Goal: Navigation & Orientation: Find specific page/section

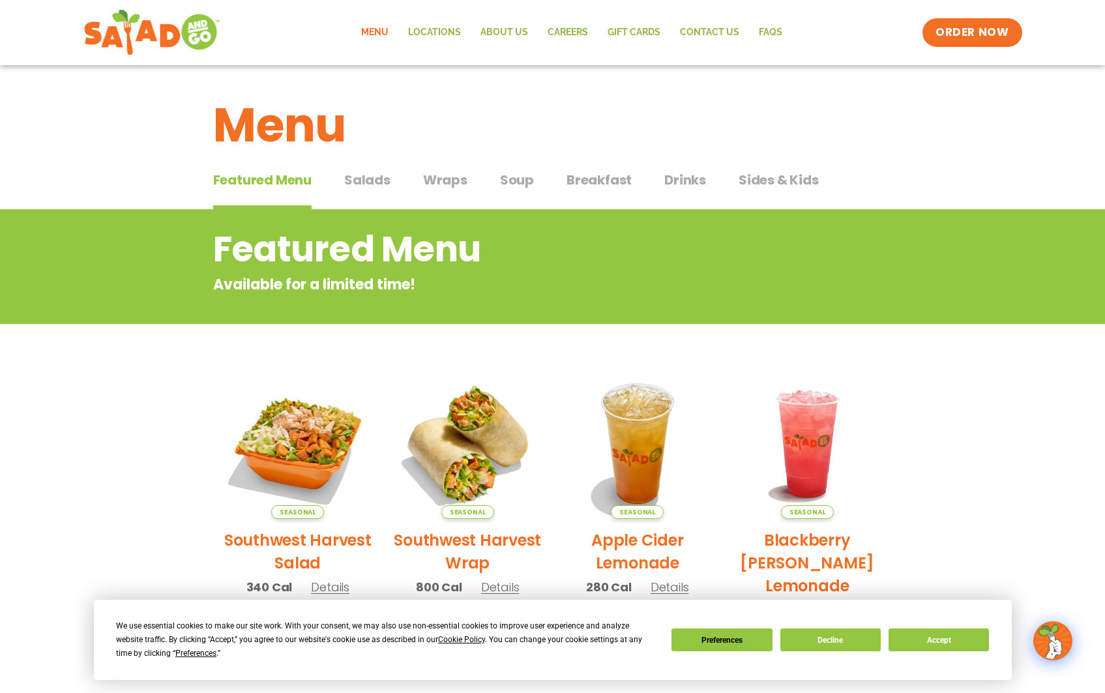
click at [678, 186] on span "Drinks" at bounding box center [685, 180] width 42 height 20
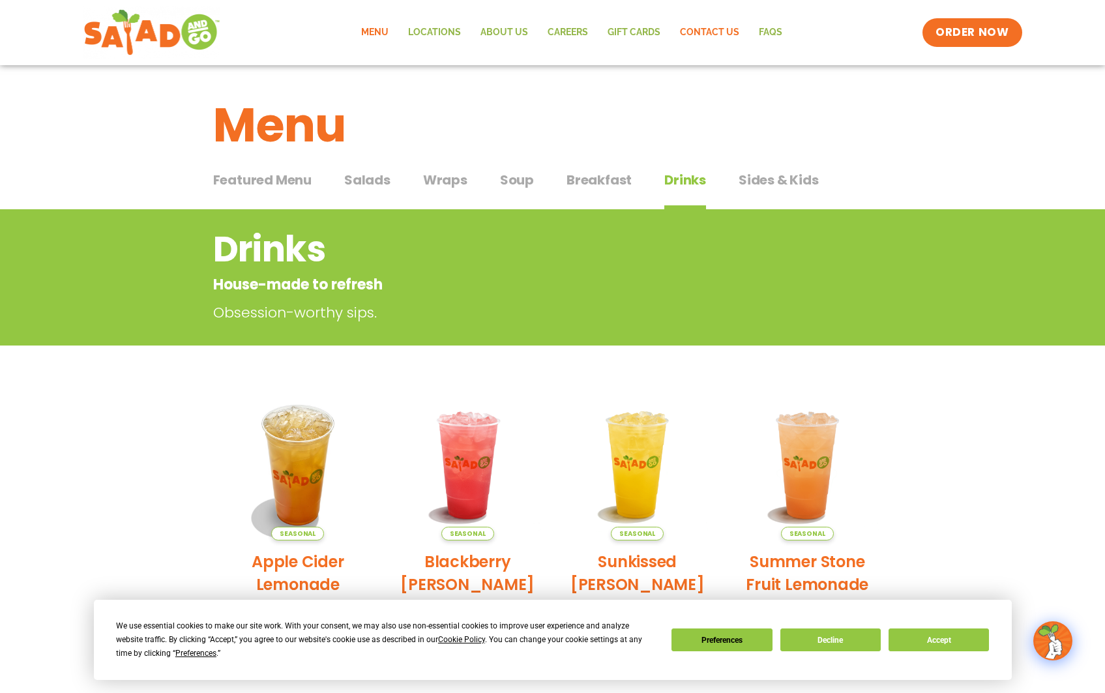
click at [690, 23] on link "Contact Us" at bounding box center [709, 33] width 79 height 30
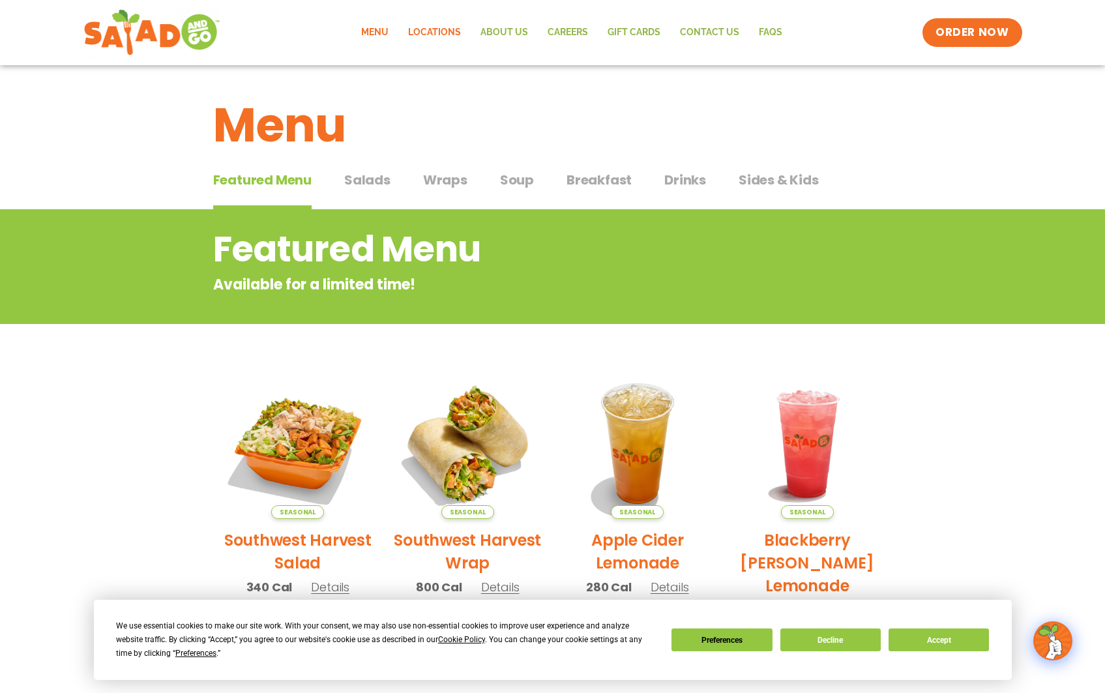
click at [445, 33] on link "Locations" at bounding box center [434, 33] width 72 height 30
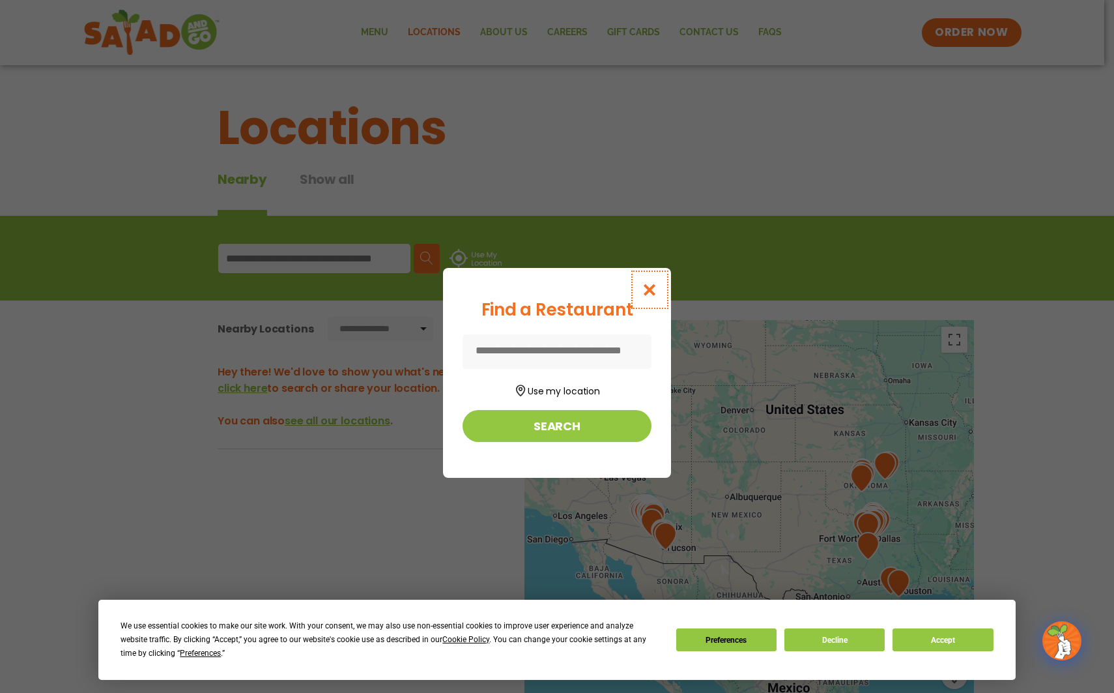
click at [646, 286] on icon "Close modal" at bounding box center [650, 290] width 16 height 14
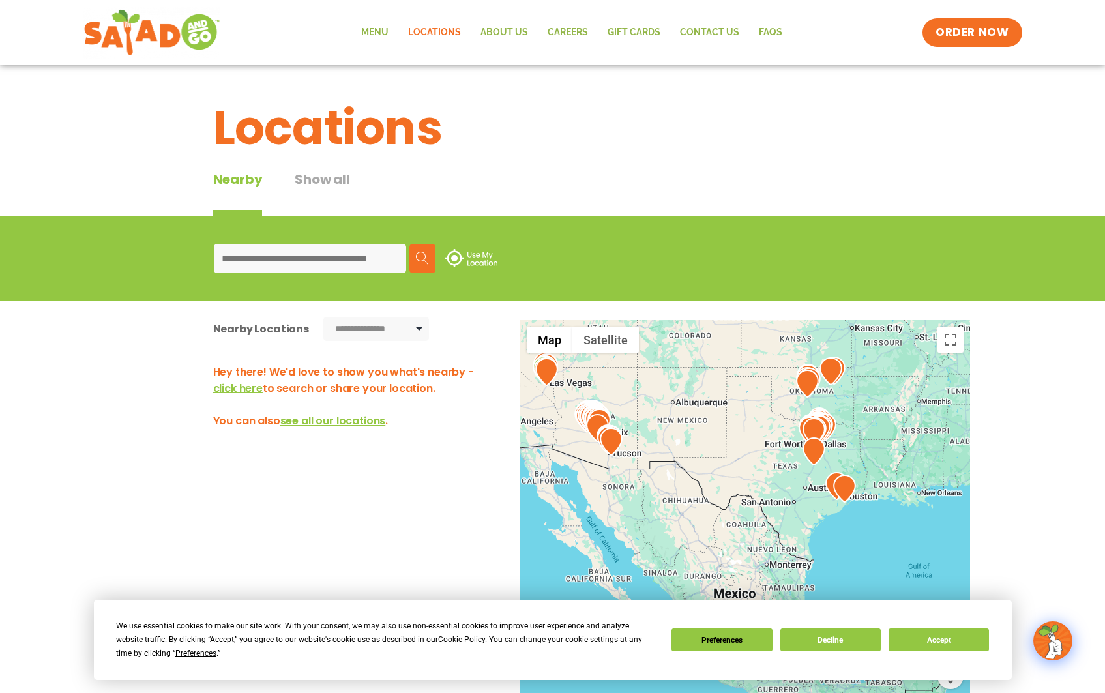
drag, startPoint x: 821, startPoint y: 525, endPoint x: 773, endPoint y: 433, distance: 103.8
click at [773, 433] on div at bounding box center [745, 535] width 450 height 431
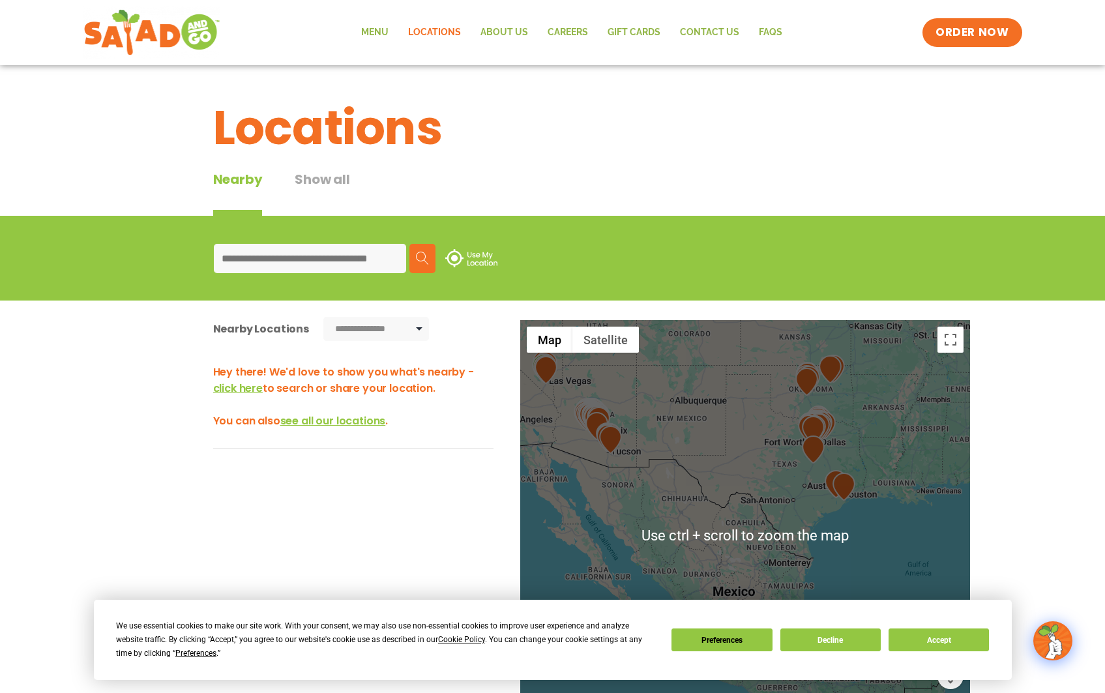
click at [794, 508] on div at bounding box center [745, 535] width 450 height 431
click at [291, 255] on input at bounding box center [310, 258] width 192 height 29
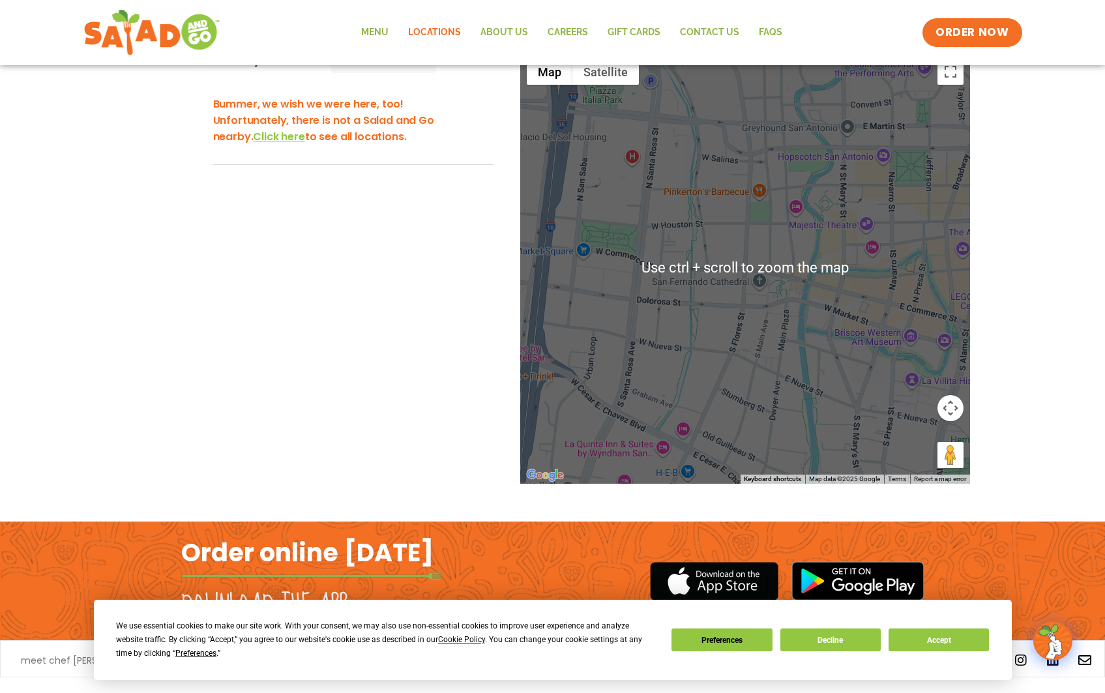
scroll to position [296, 0]
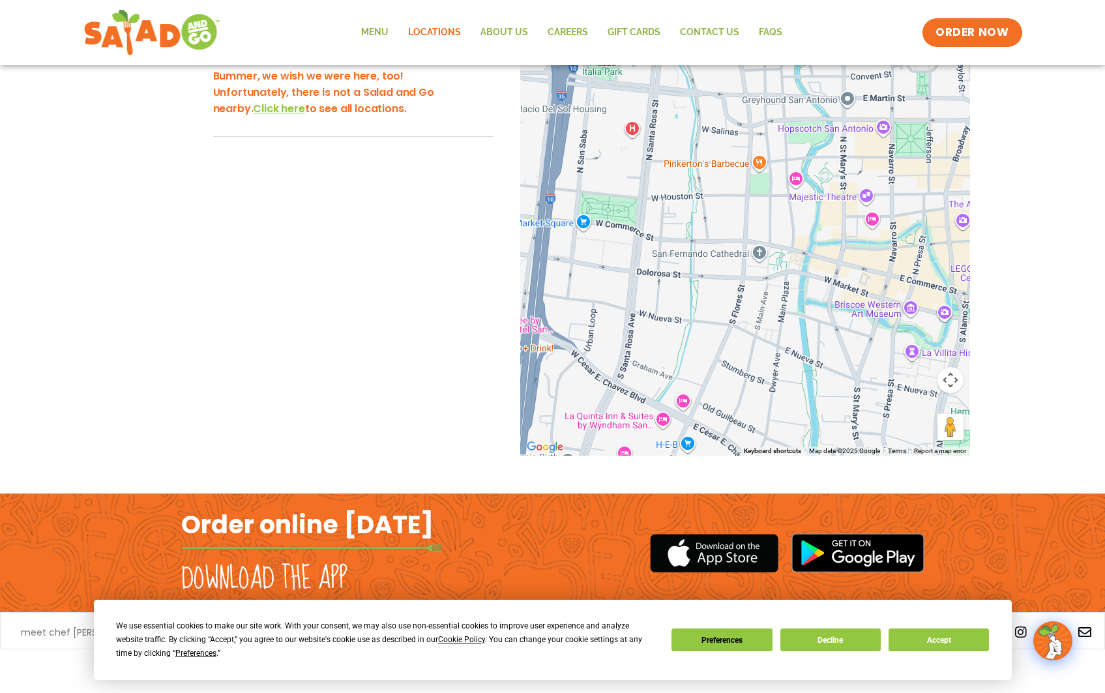
type input "**********"
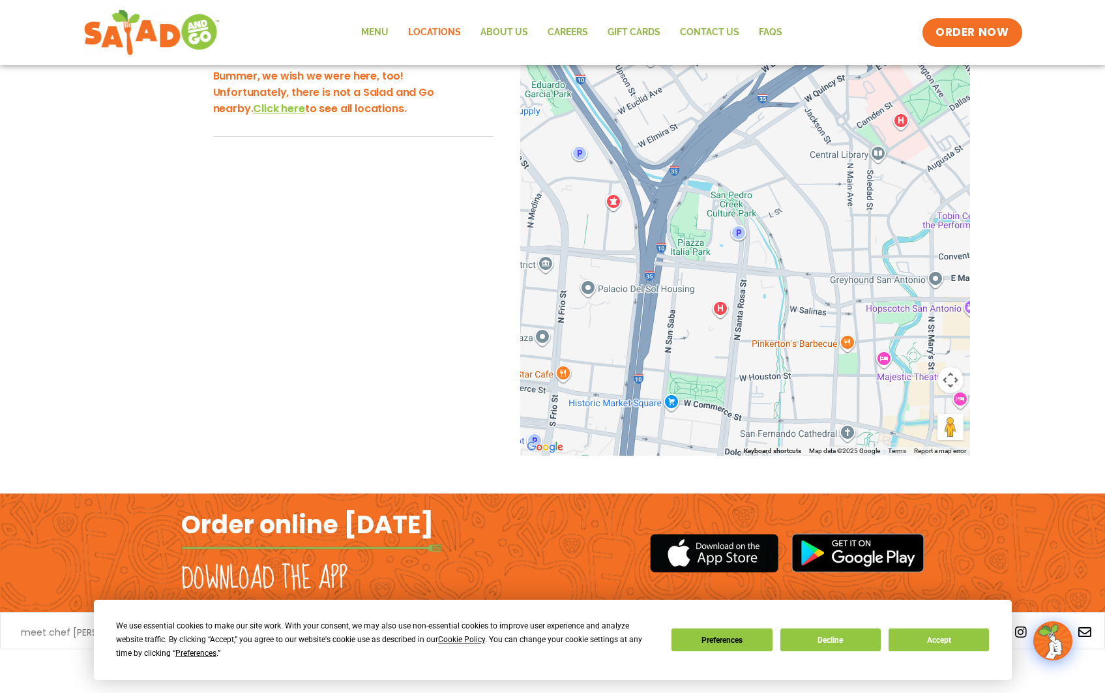
drag, startPoint x: 754, startPoint y: 220, endPoint x: 765, endPoint y: 310, distance: 91.3
click at [843, 398] on div at bounding box center [745, 239] width 450 height 431
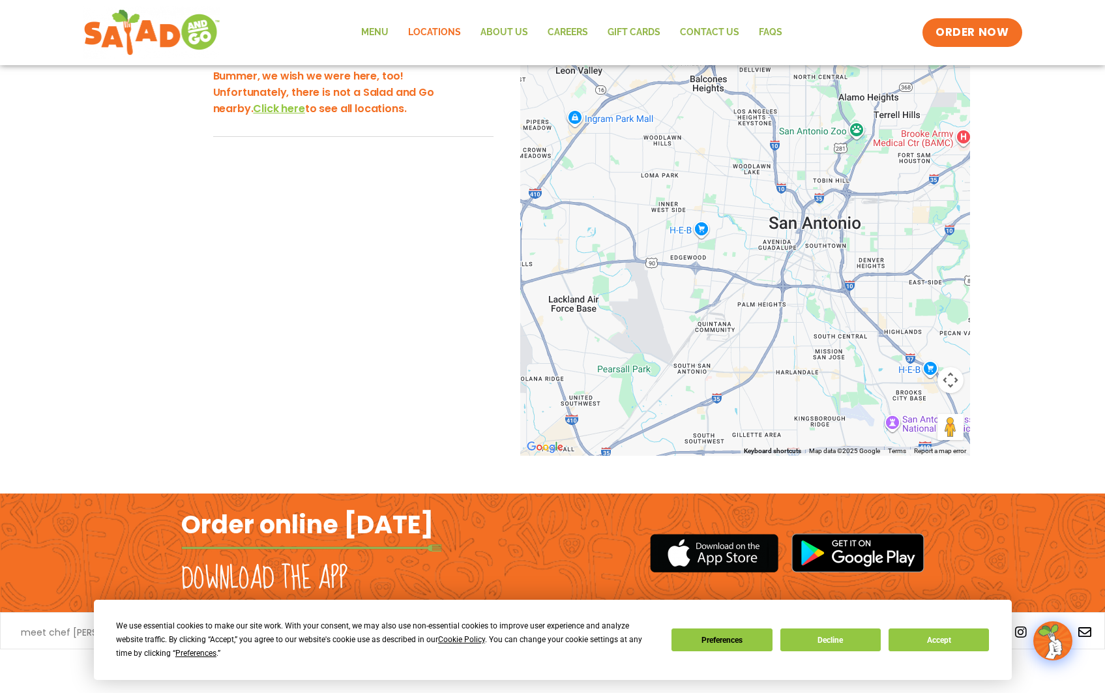
drag, startPoint x: 706, startPoint y: 308, endPoint x: 766, endPoint y: 253, distance: 81.2
click at [766, 253] on div at bounding box center [745, 239] width 450 height 431
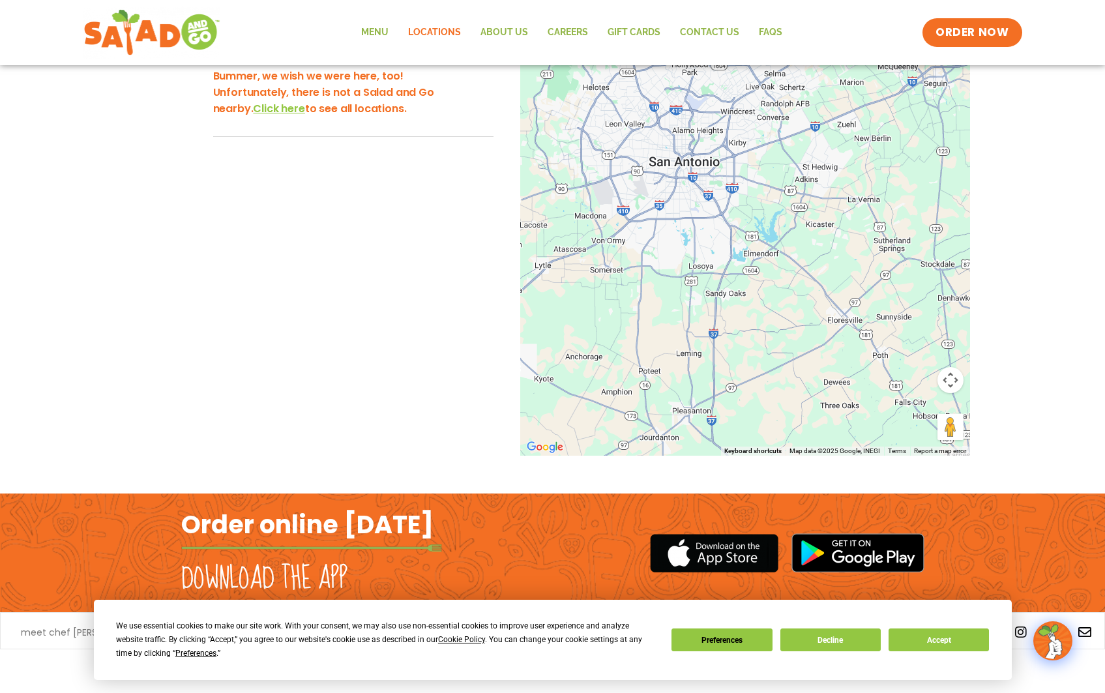
drag, startPoint x: 721, startPoint y: 261, endPoint x: 639, endPoint y: 125, distance: 158.8
click at [643, 129] on div at bounding box center [745, 239] width 450 height 431
